Goal: Complete application form

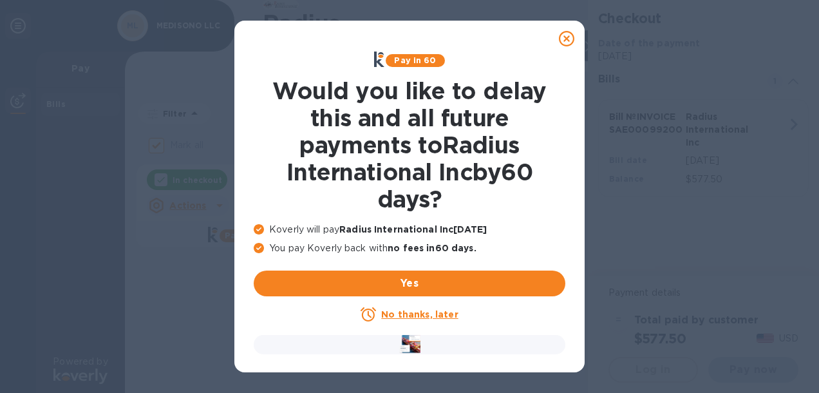
click at [435, 311] on u "No thanks, later" at bounding box center [419, 314] width 77 height 10
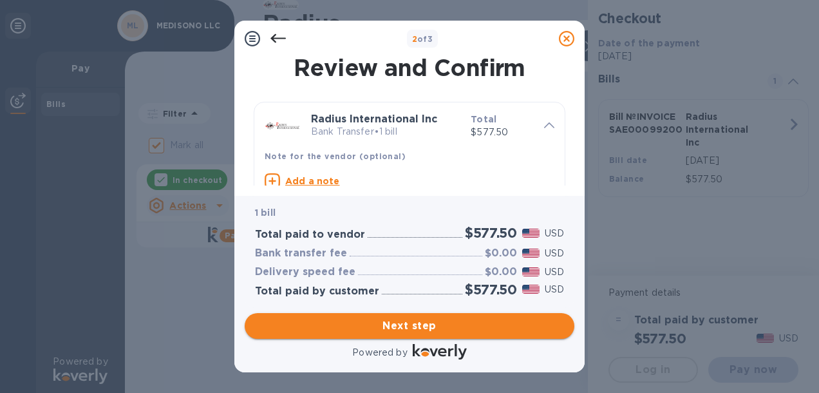
click at [454, 325] on span "Next step" at bounding box center [409, 325] width 309 height 15
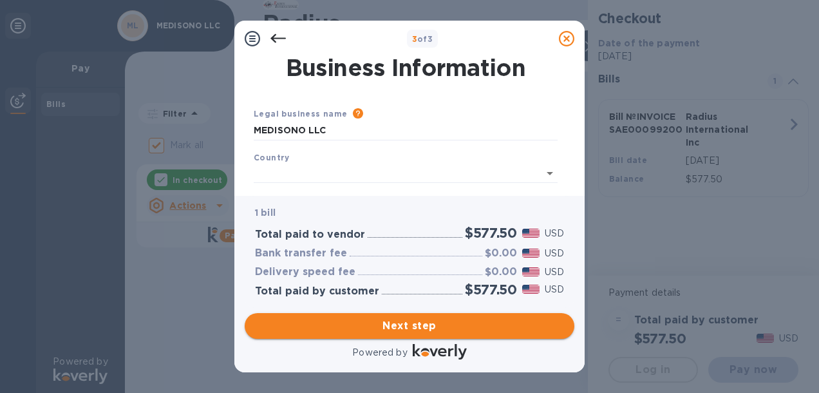
type input "[GEOGRAPHIC_DATA]"
click at [456, 325] on span "Next step" at bounding box center [409, 325] width 309 height 15
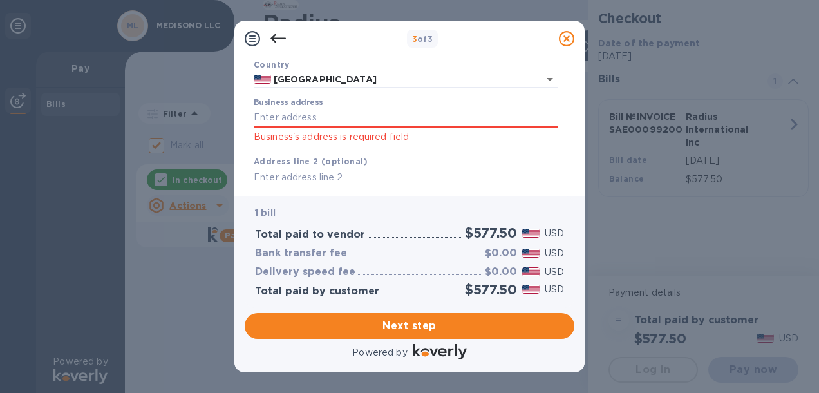
scroll to position [91, 0]
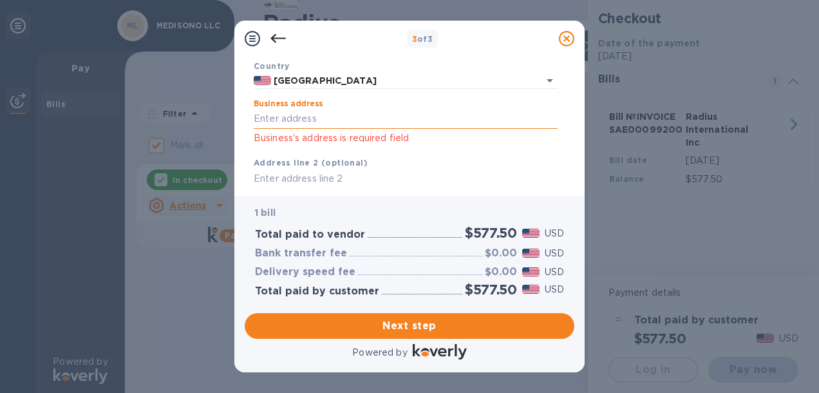
click at [350, 116] on input "Business address" at bounding box center [406, 118] width 304 height 19
type input "[STREET_ADDRESS]"
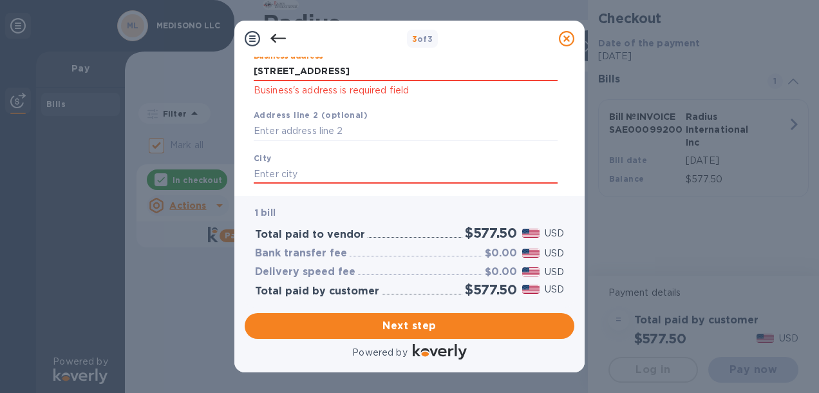
scroll to position [156, 0]
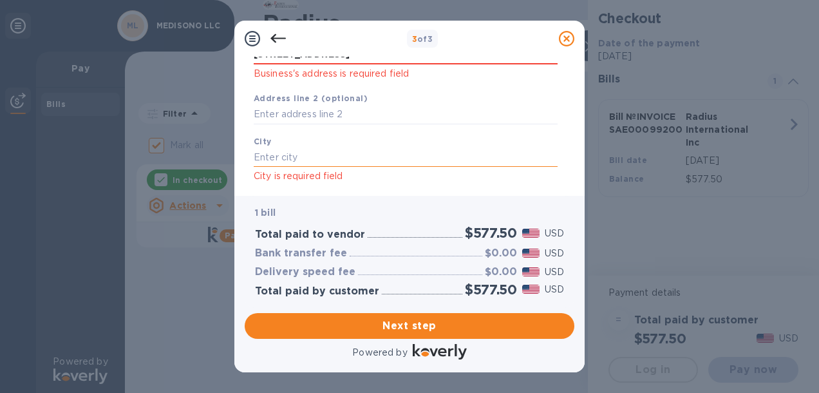
click at [330, 160] on input "text" at bounding box center [406, 156] width 304 height 19
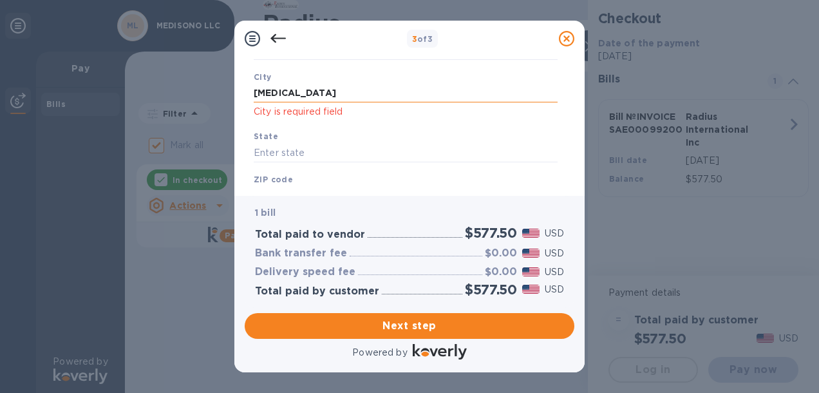
scroll to position [285, 0]
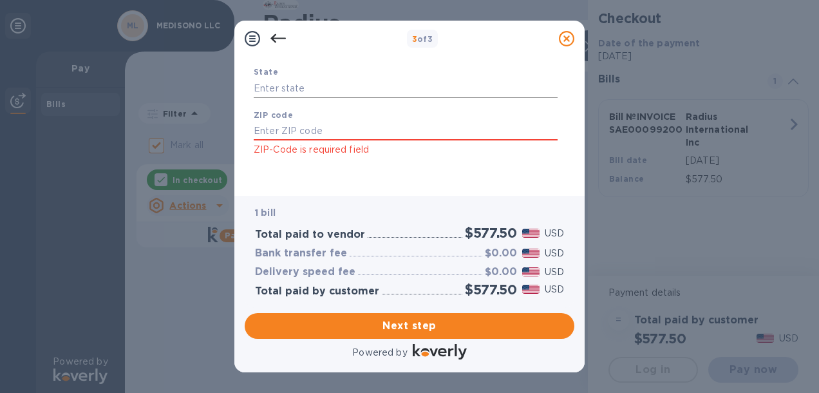
type input "[MEDICAL_DATA]"
click at [275, 90] on input "text" at bounding box center [406, 88] width 304 height 19
type input "FL"
click at [297, 126] on input "text" at bounding box center [406, 131] width 304 height 19
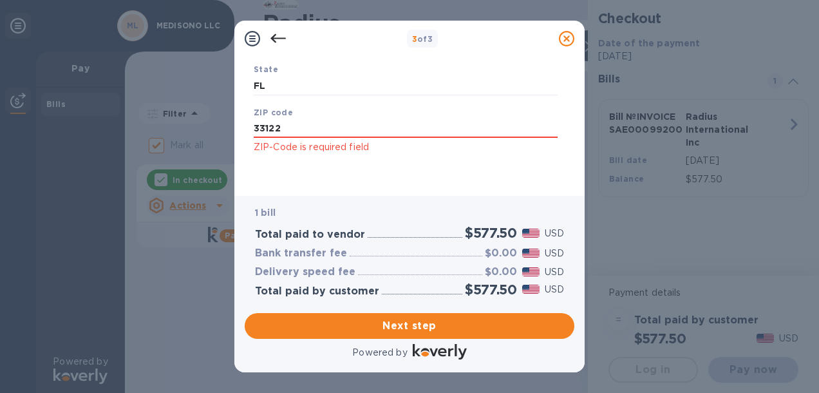
scroll to position [288, 0]
type input "33122"
click at [448, 325] on span "Next step" at bounding box center [409, 325] width 309 height 15
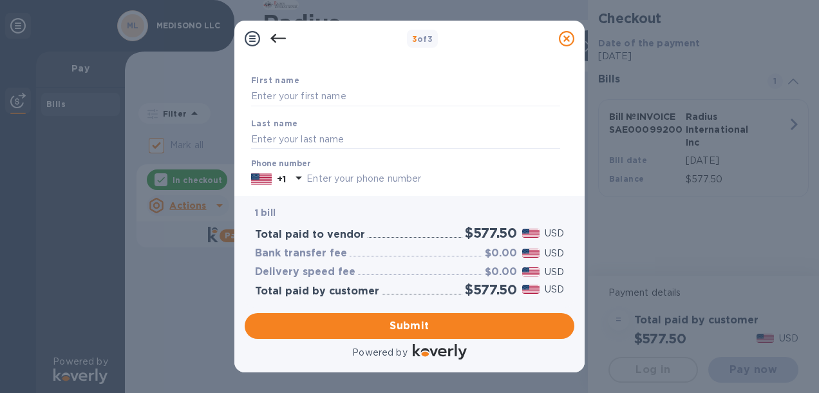
scroll to position [10, 0]
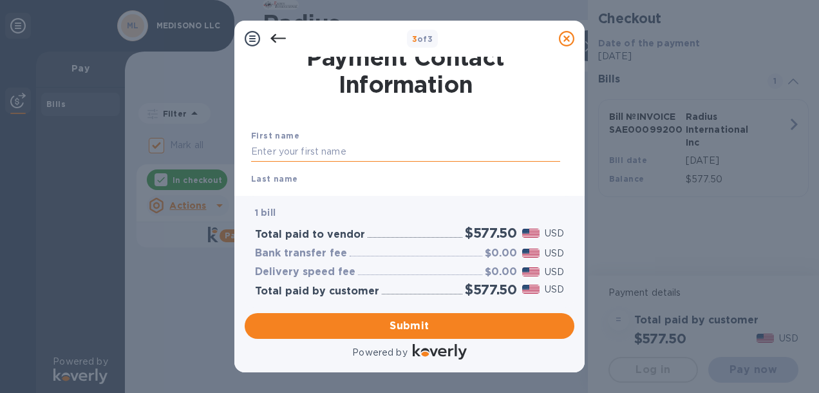
click at [337, 153] on input "text" at bounding box center [405, 151] width 309 height 19
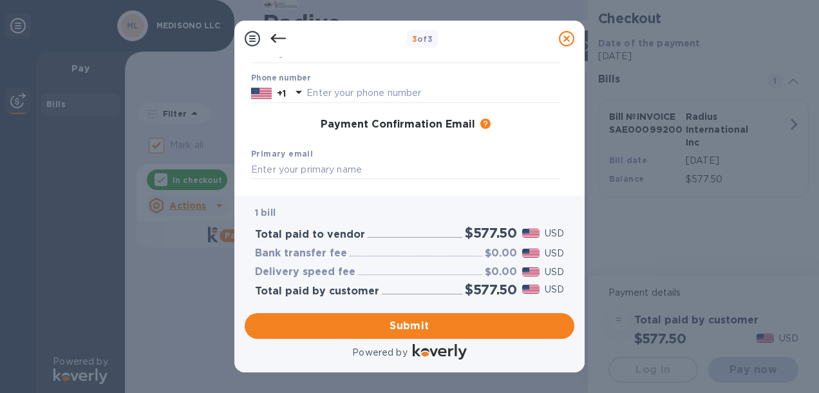
scroll to position [75, 0]
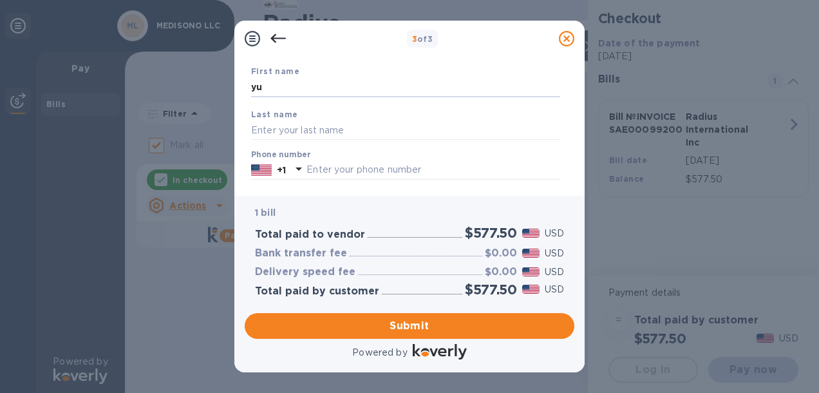
type input "Yurisleidis"
type input "[PERSON_NAME]"
type input "3054063931"
type input "[EMAIL_ADDRESS][PERSON_NAME][DOMAIN_NAME]"
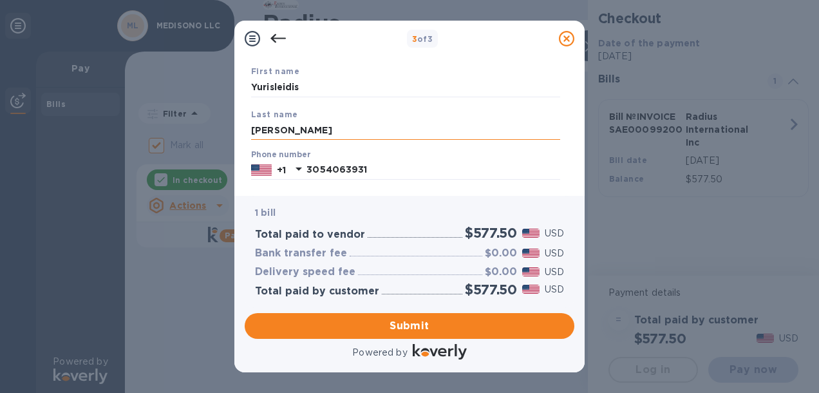
click at [254, 126] on input "[PERSON_NAME]" at bounding box center [405, 129] width 309 height 19
click at [252, 128] on input "[PERSON_NAME]" at bounding box center [405, 129] width 309 height 19
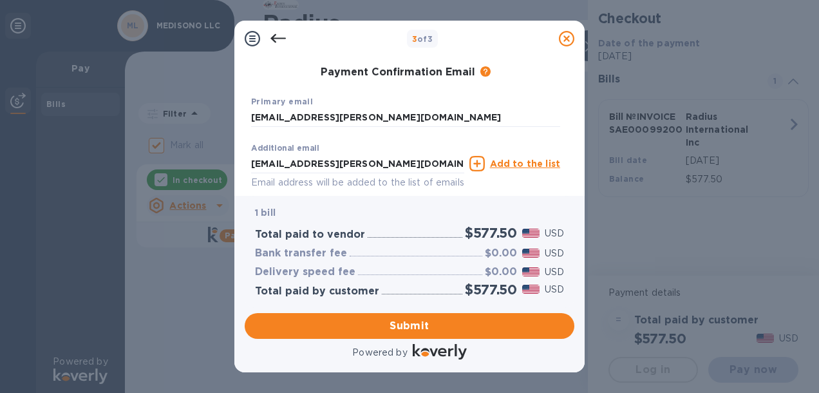
type input "[PERSON_NAME]"
click at [512, 167] on u "Add to the list" at bounding box center [525, 163] width 70 height 10
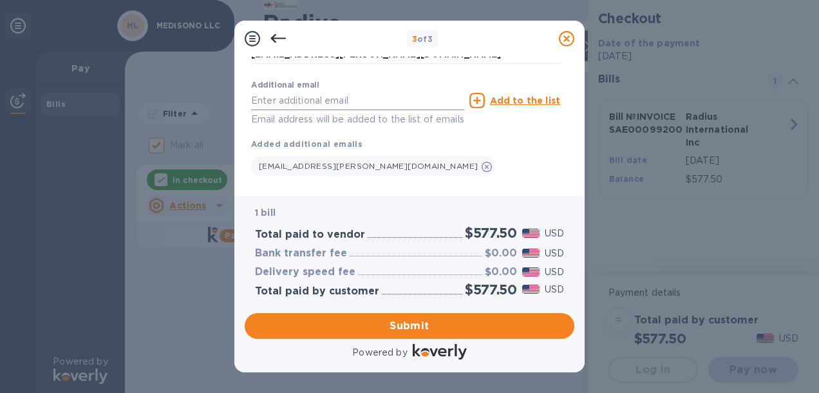
scroll to position [268, 0]
click at [297, 102] on input "text" at bounding box center [357, 99] width 213 height 19
type input "[EMAIL_ADDRESS][PERSON_NAME][DOMAIN_NAME]"
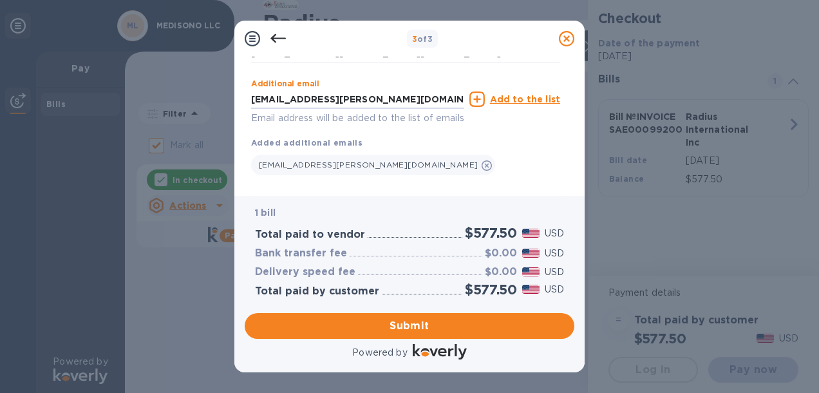
scroll to position [294, 0]
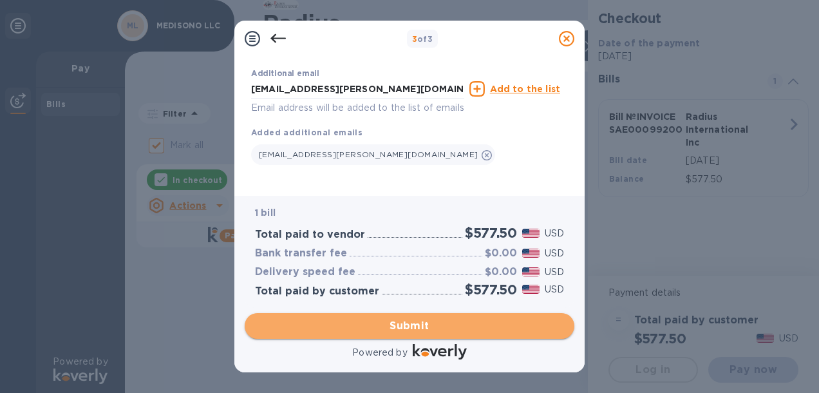
click at [431, 327] on span "Submit" at bounding box center [409, 325] width 309 height 15
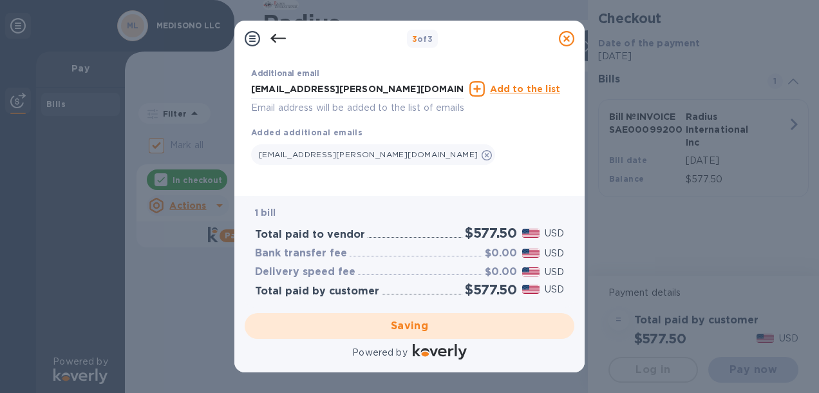
checkbox input "false"
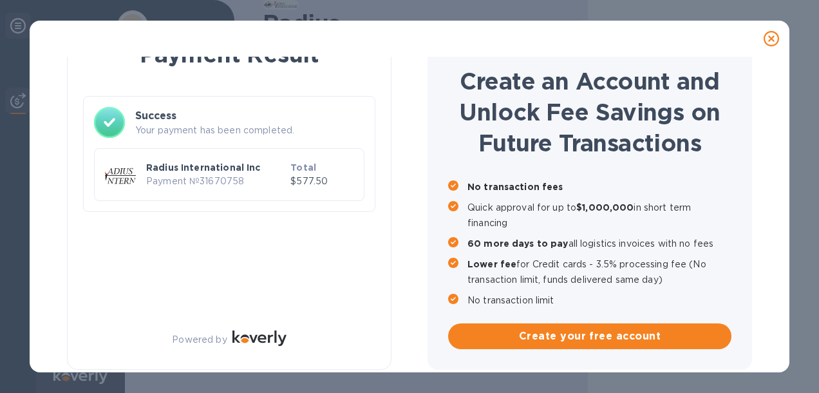
scroll to position [42, 0]
